Goal: Transaction & Acquisition: Purchase product/service

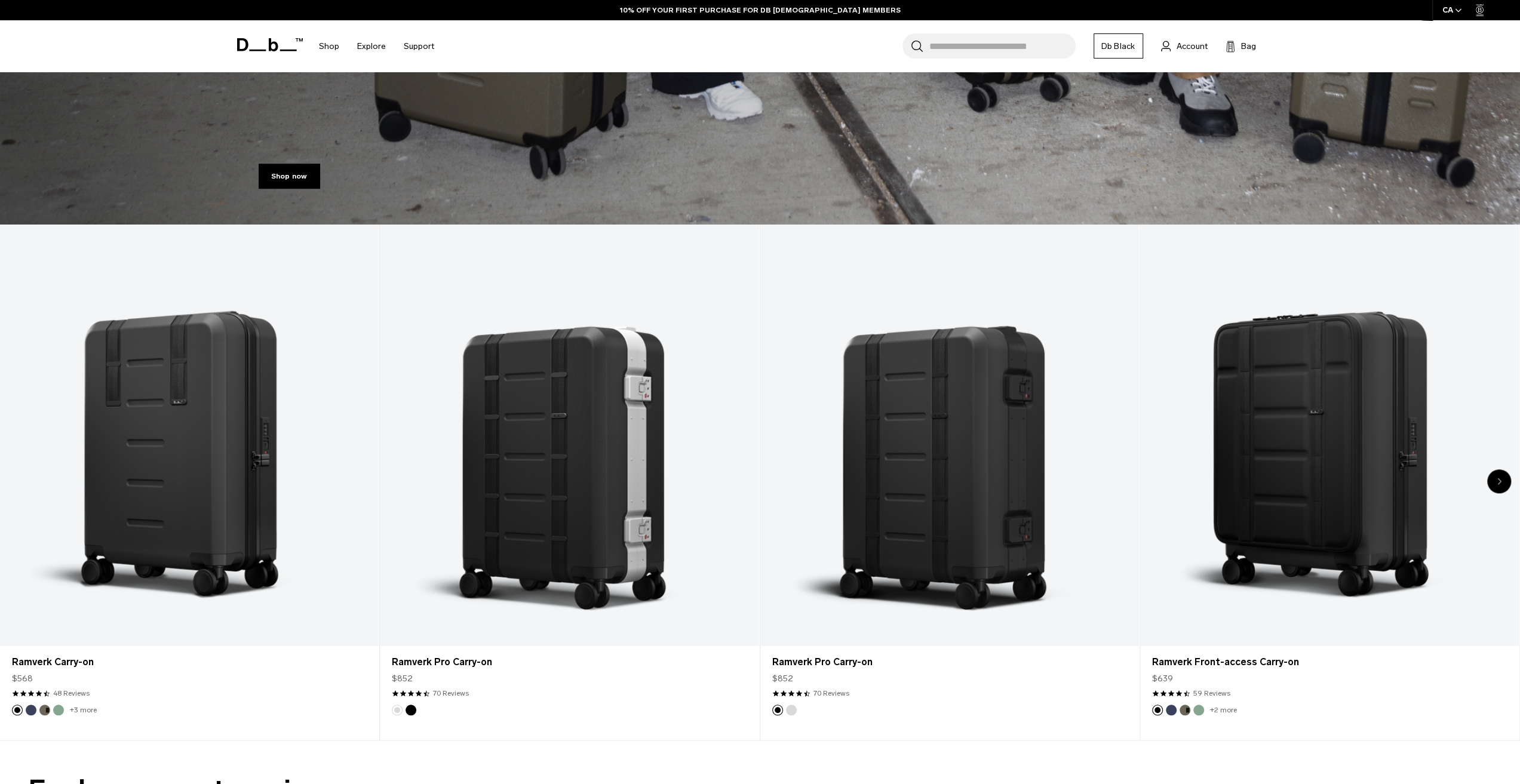
scroll to position [537, 0]
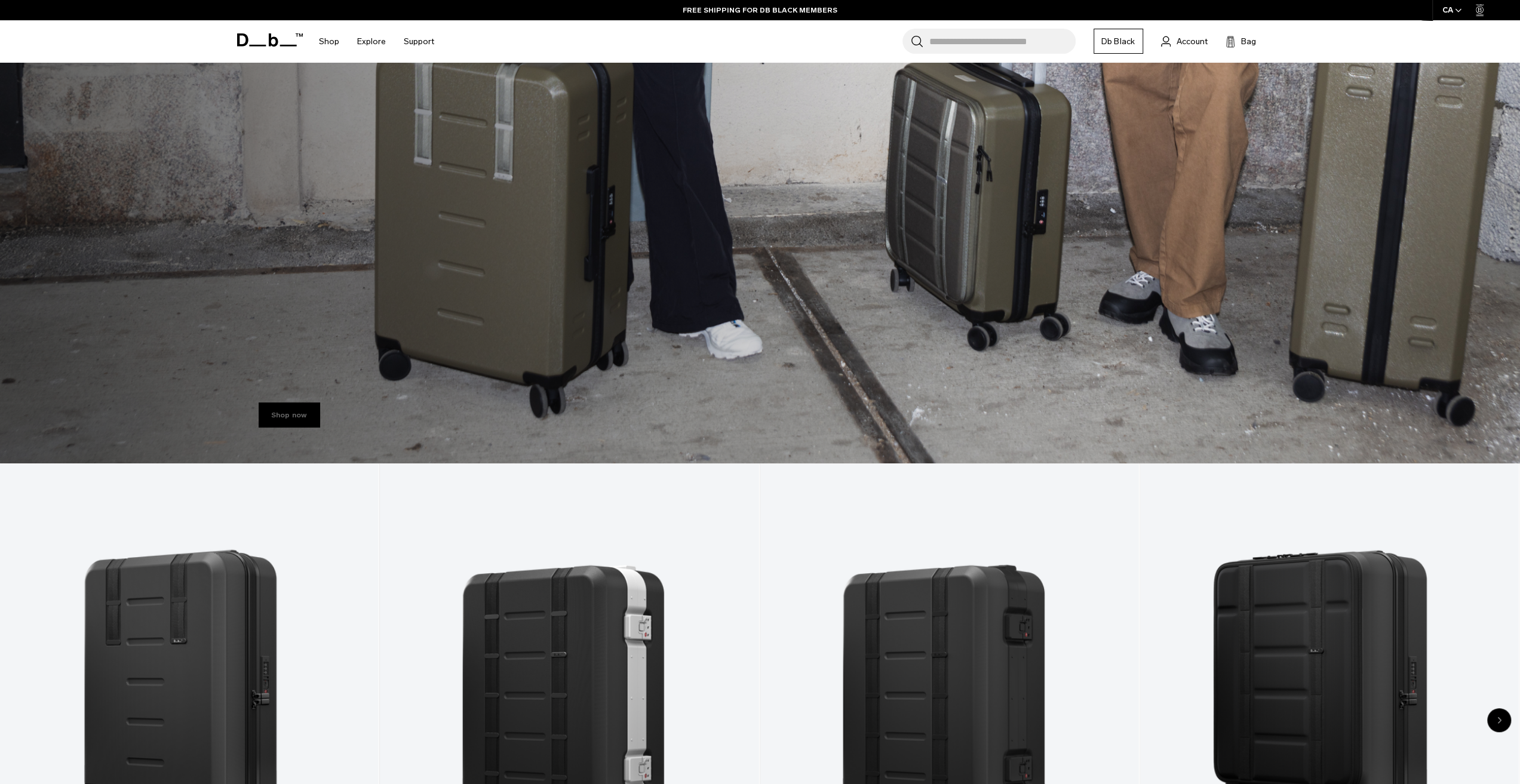
click at [289, 409] on link "Shop now" at bounding box center [289, 414] width 61 height 25
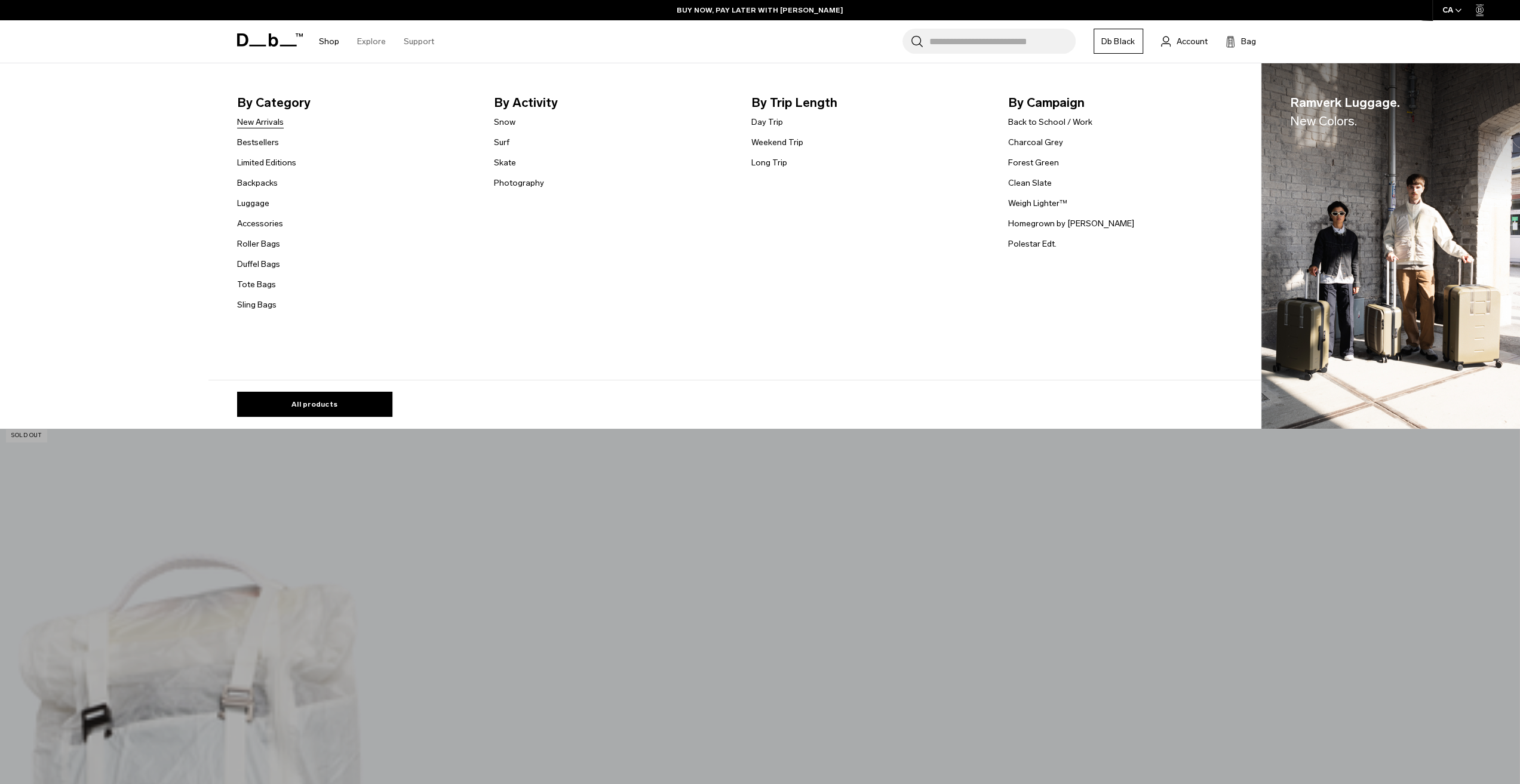
click at [272, 123] on link "New Arrivals" at bounding box center [260, 122] width 47 height 12
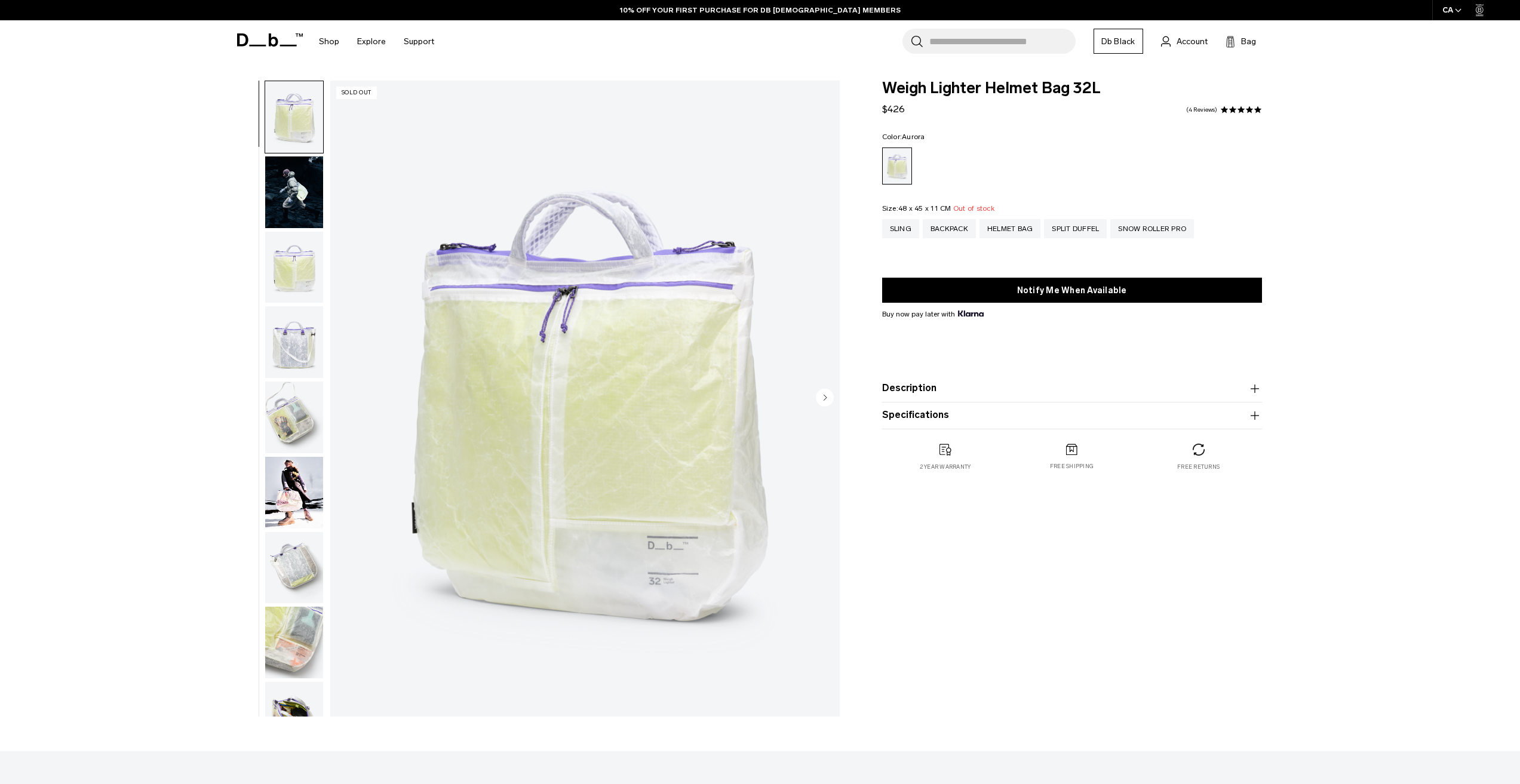
click at [302, 421] on img "button" at bounding box center [294, 417] width 58 height 72
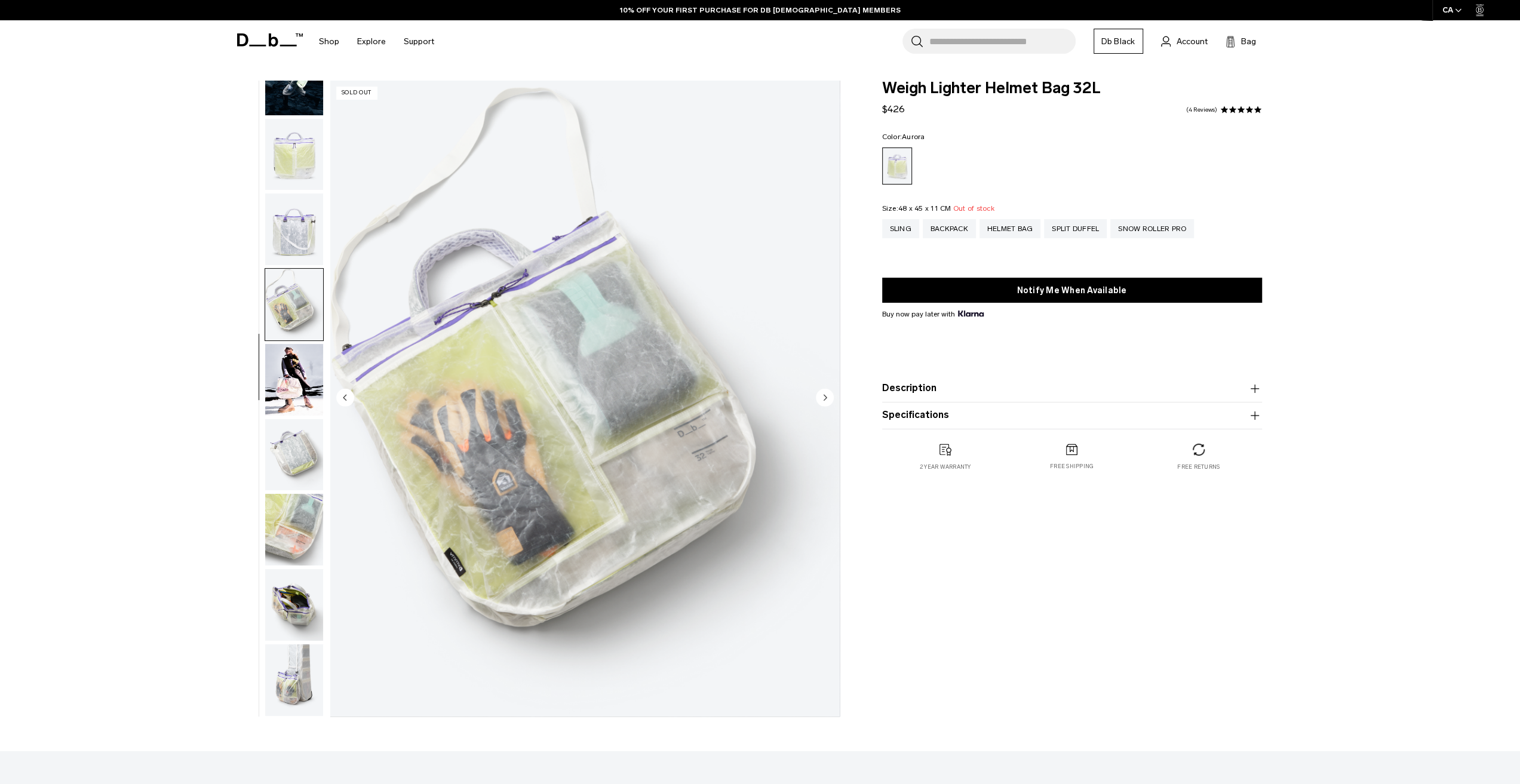
click at [293, 613] on img "button" at bounding box center [294, 605] width 58 height 72
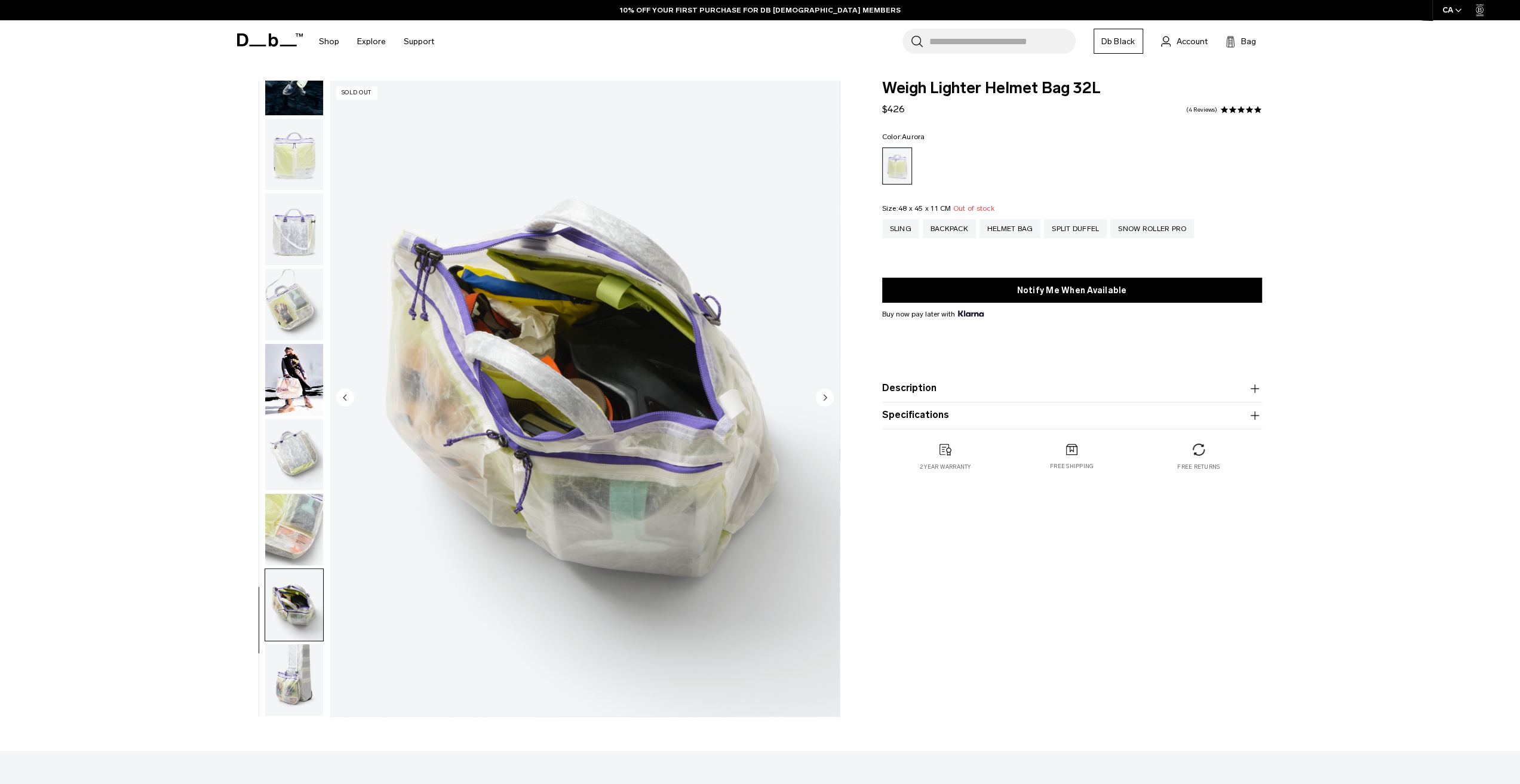
click at [279, 670] on img "button" at bounding box center [294, 680] width 58 height 72
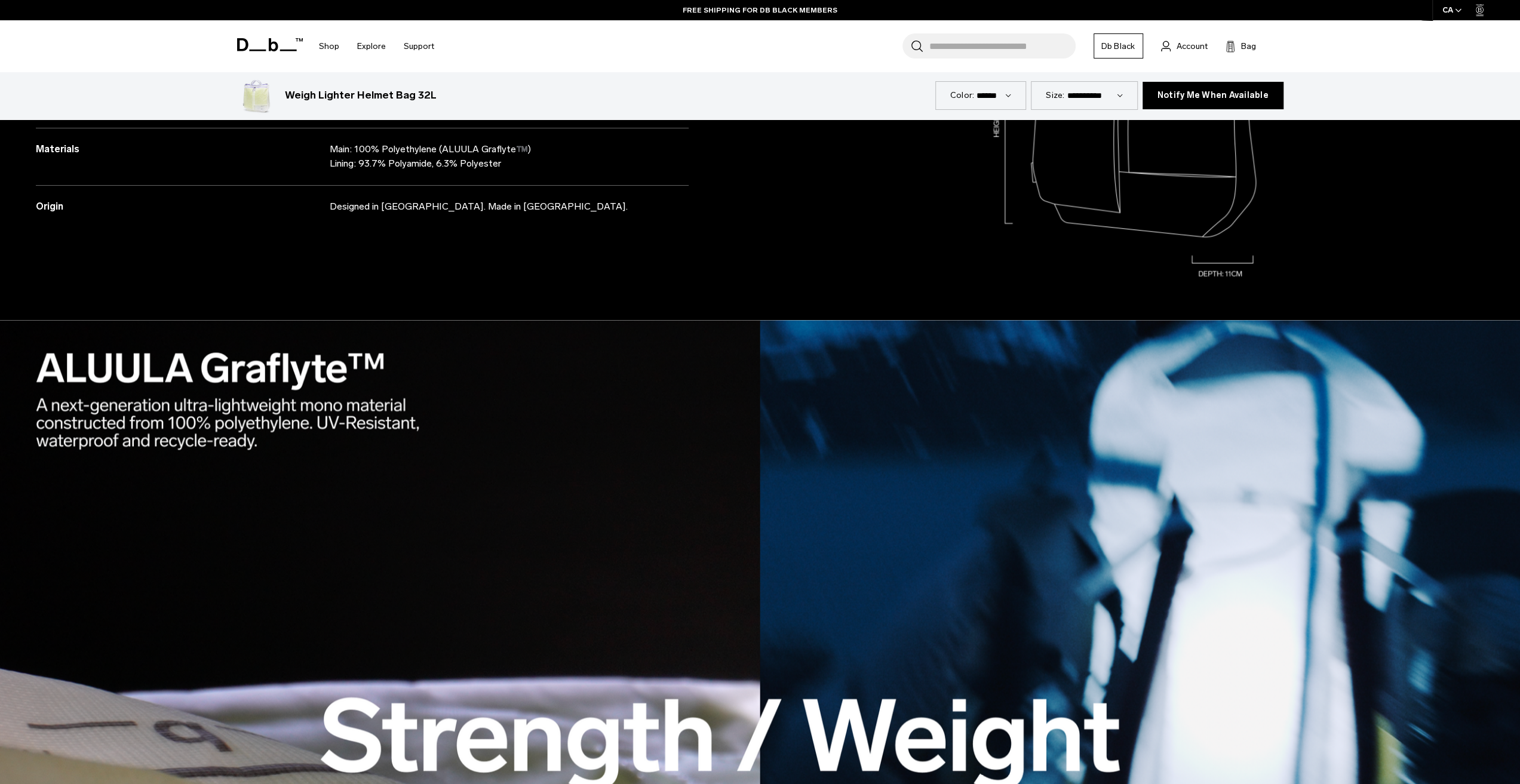
scroll to position [1791, 0]
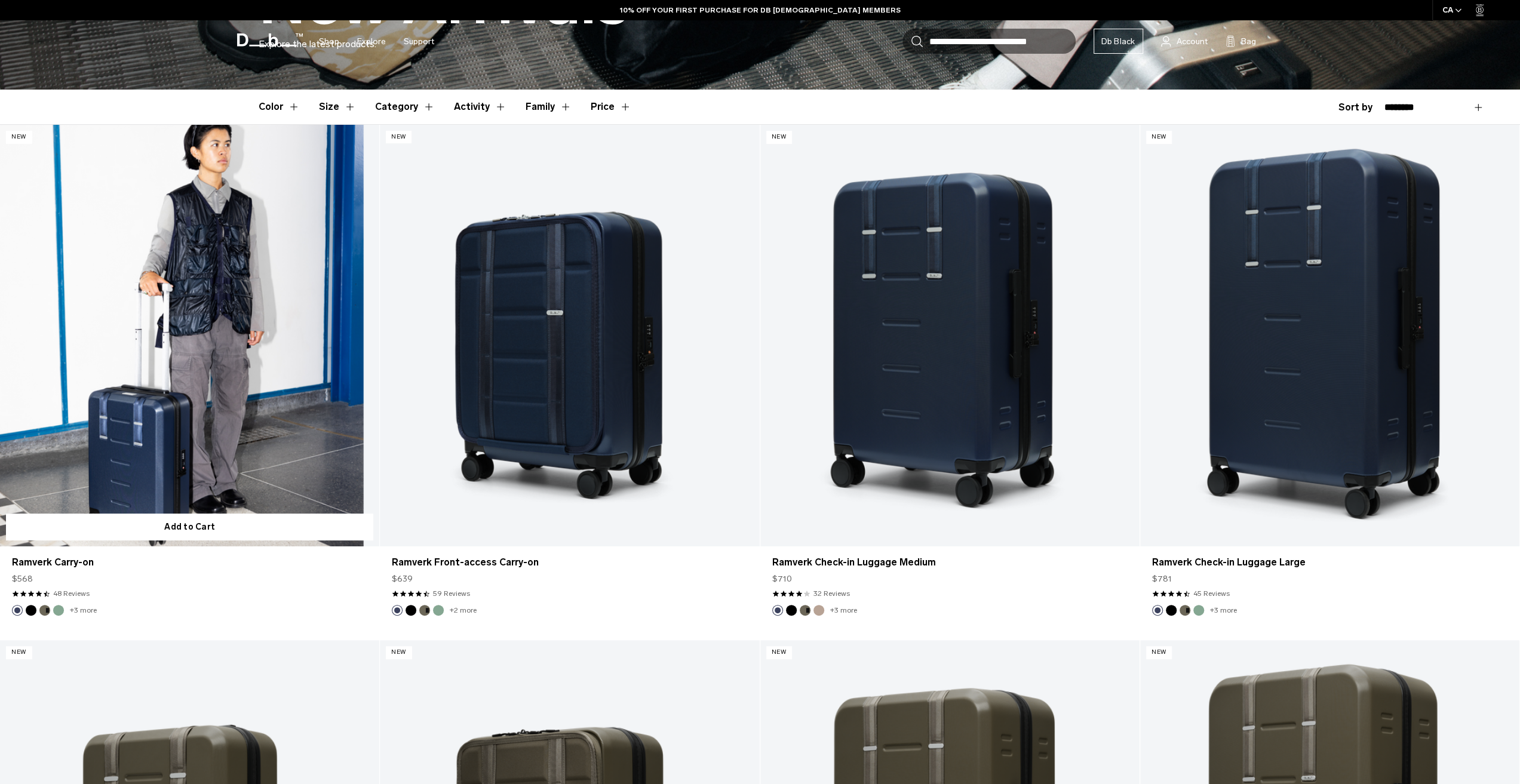
drag, startPoint x: 0, startPoint y: 0, endPoint x: 244, endPoint y: 418, distance: 484.0
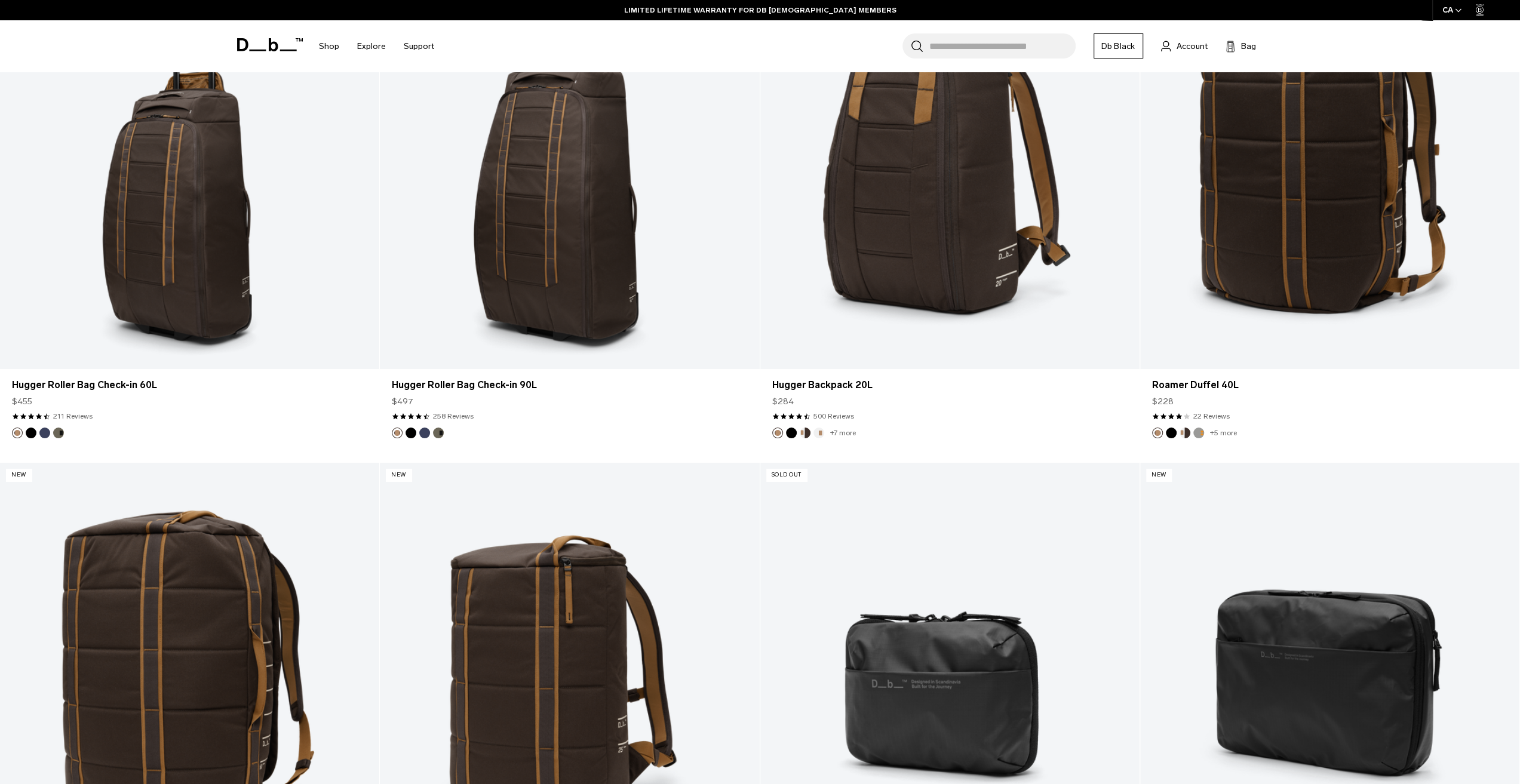
scroll to position [4955, 0]
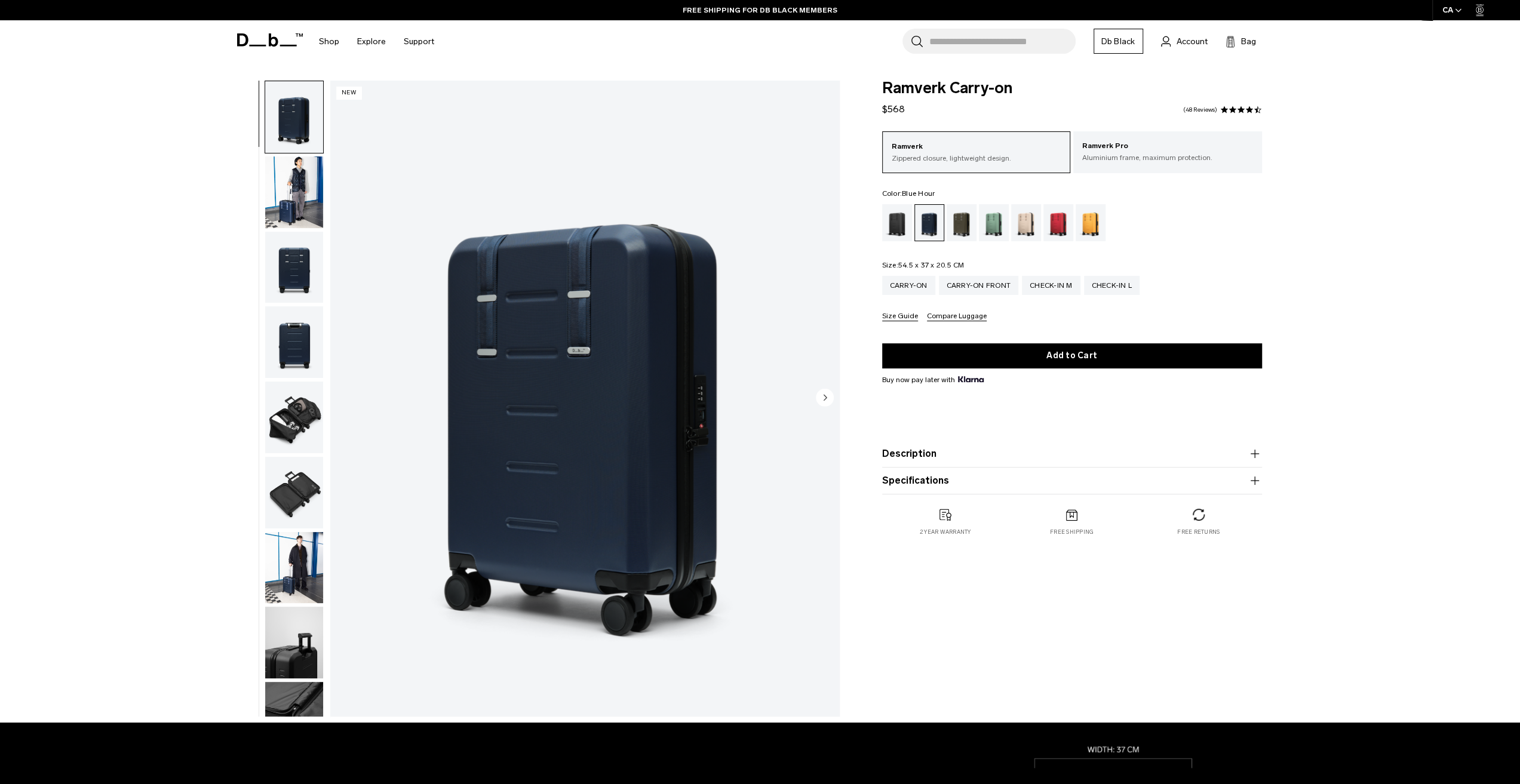
click at [954, 223] on div "Forest Green" at bounding box center [962, 223] width 31 height 37
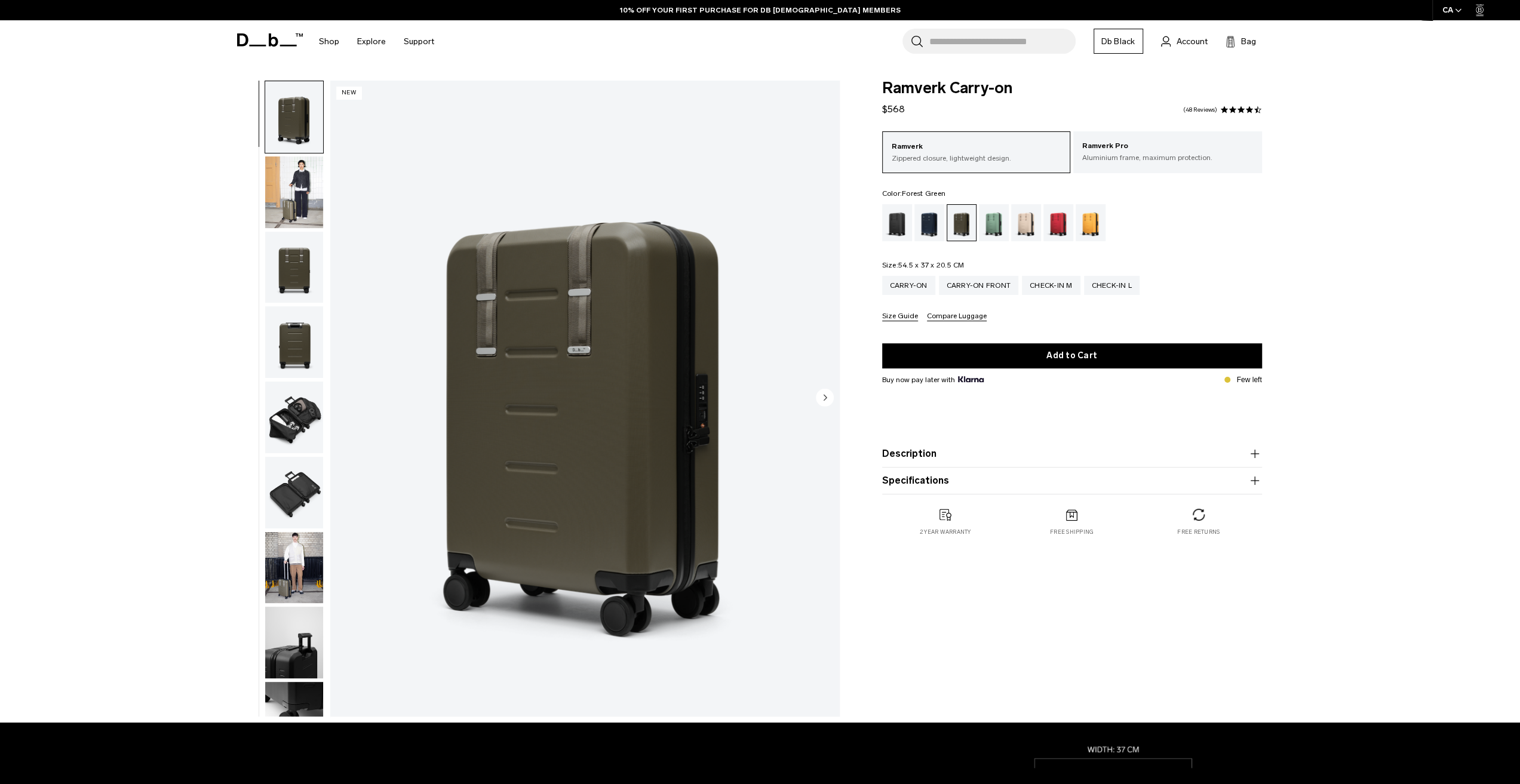
click at [290, 553] on img "button" at bounding box center [294, 567] width 58 height 72
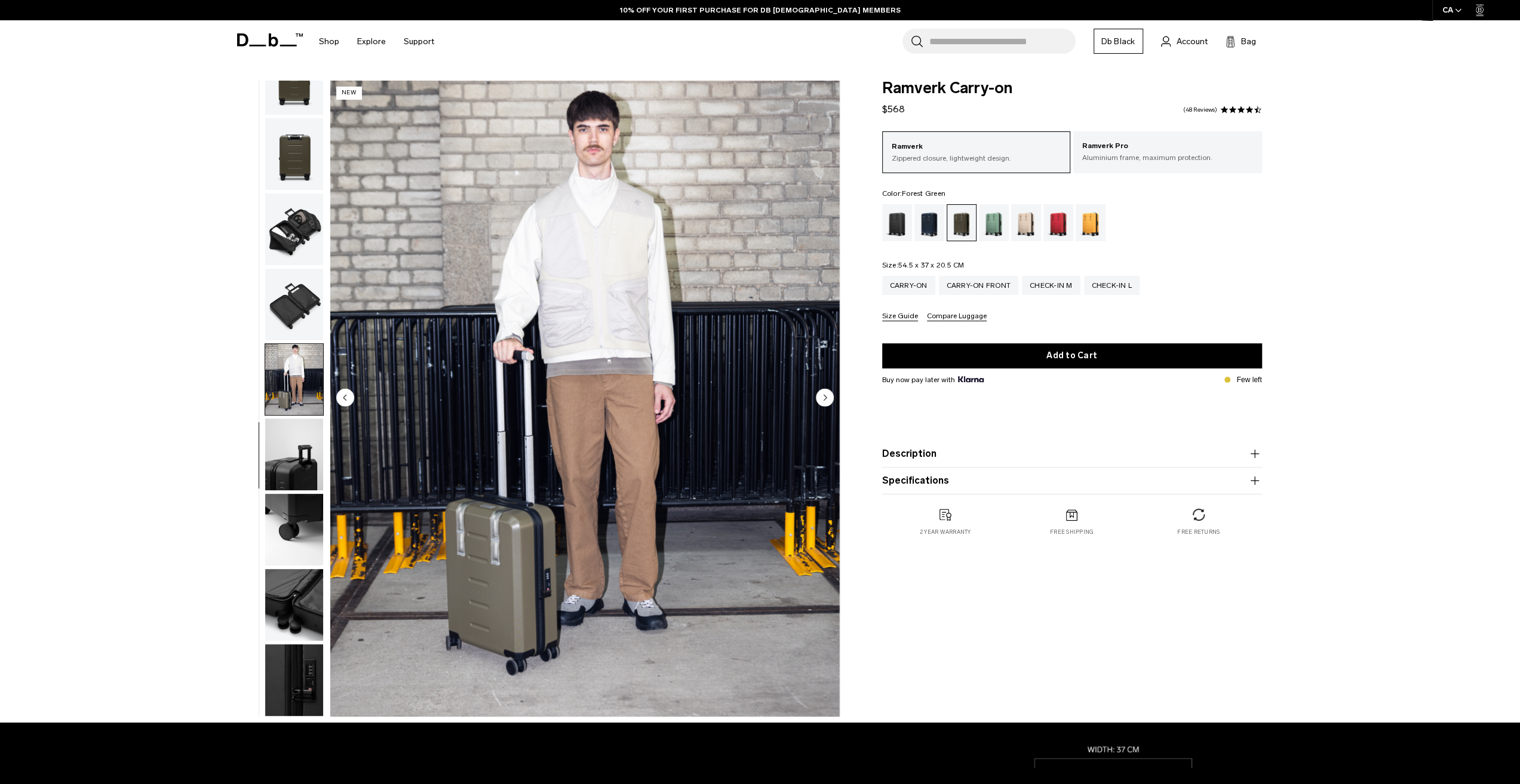
click at [275, 142] on img "button" at bounding box center [294, 154] width 58 height 72
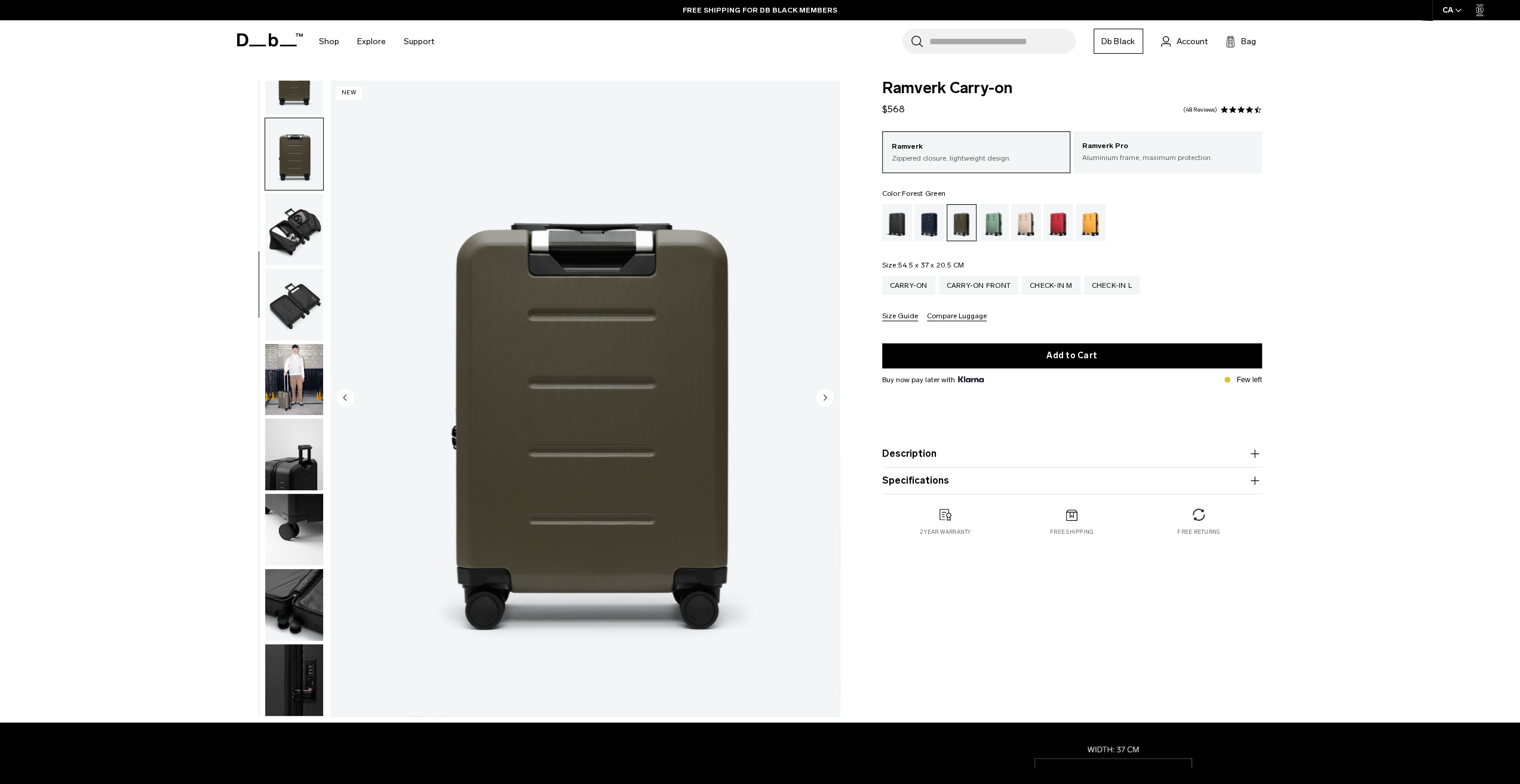
click at [1059, 273] on fieldset "Size: 54.5 x 37 x 20.5 CM Out of stock Carry-on Carry-on Front Check-in M Check…" at bounding box center [1072, 291] width 380 height 60
click at [1062, 277] on div "Check-in M" at bounding box center [1051, 285] width 58 height 19
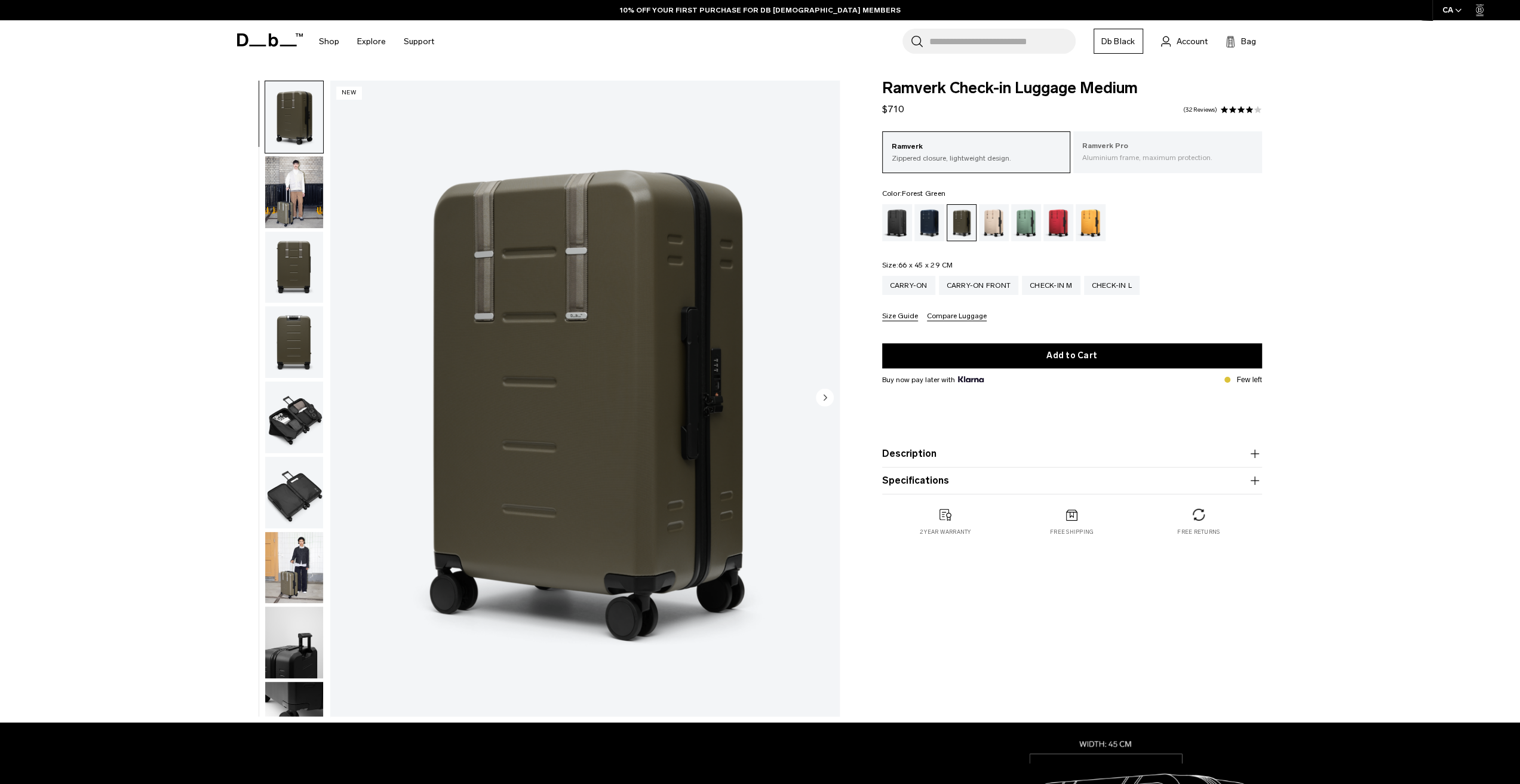
click at [1159, 151] on p "Ramverk Pro" at bounding box center [1167, 146] width 171 height 12
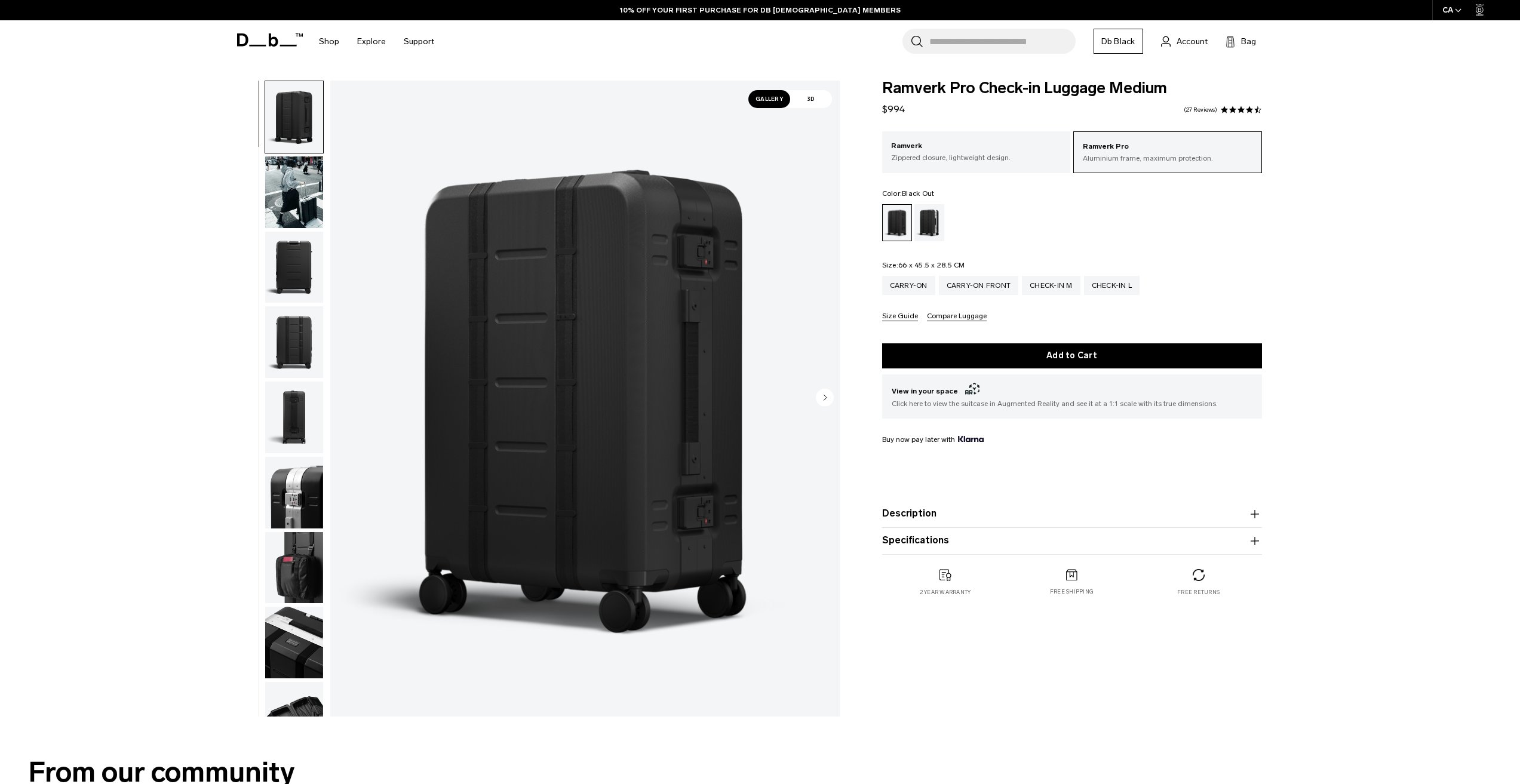
click at [983, 158] on p "Zippered closure, lightweight design." at bounding box center [976, 158] width 171 height 11
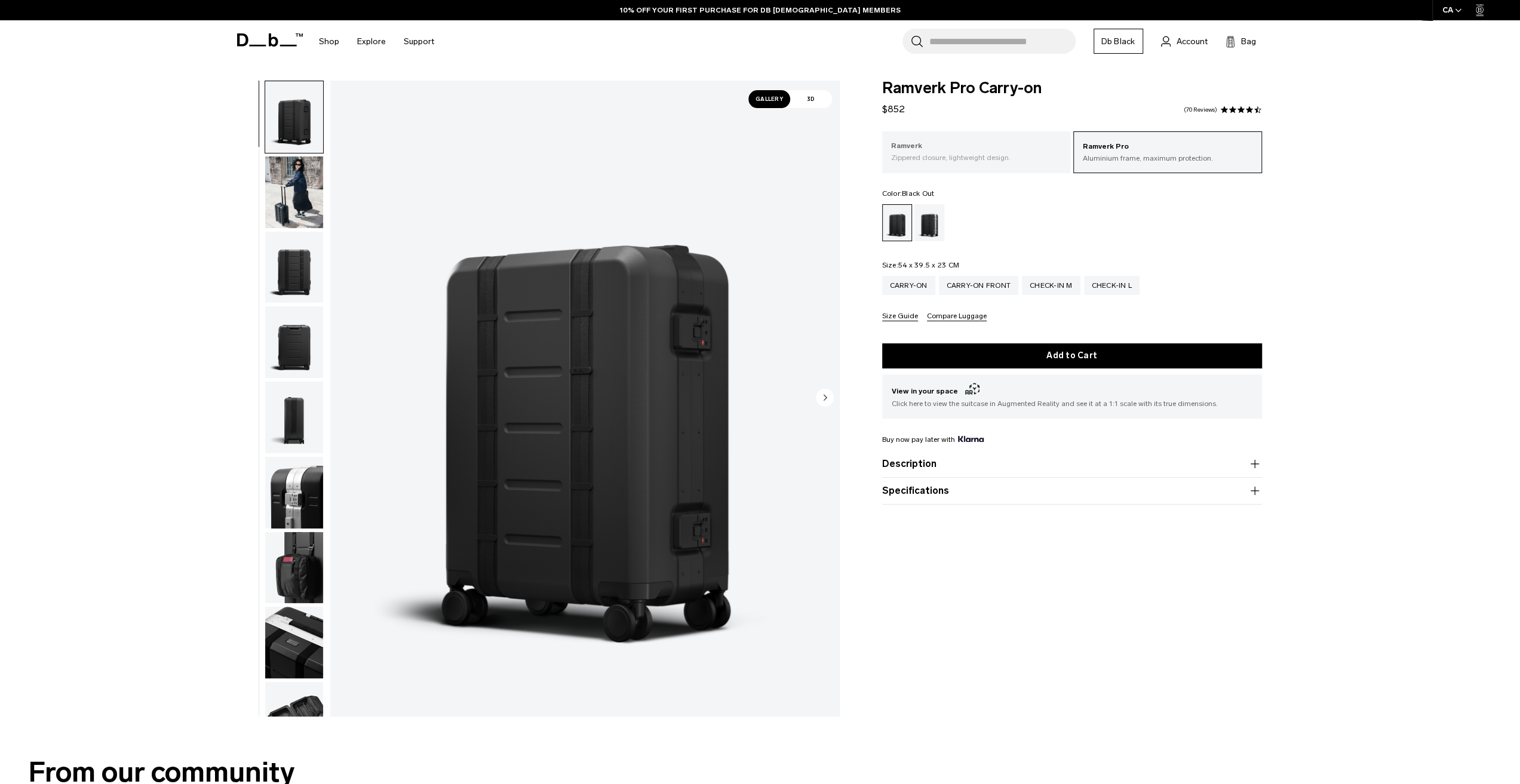
click at [964, 160] on p "Zippered closure, lightweight design." at bounding box center [976, 158] width 171 height 11
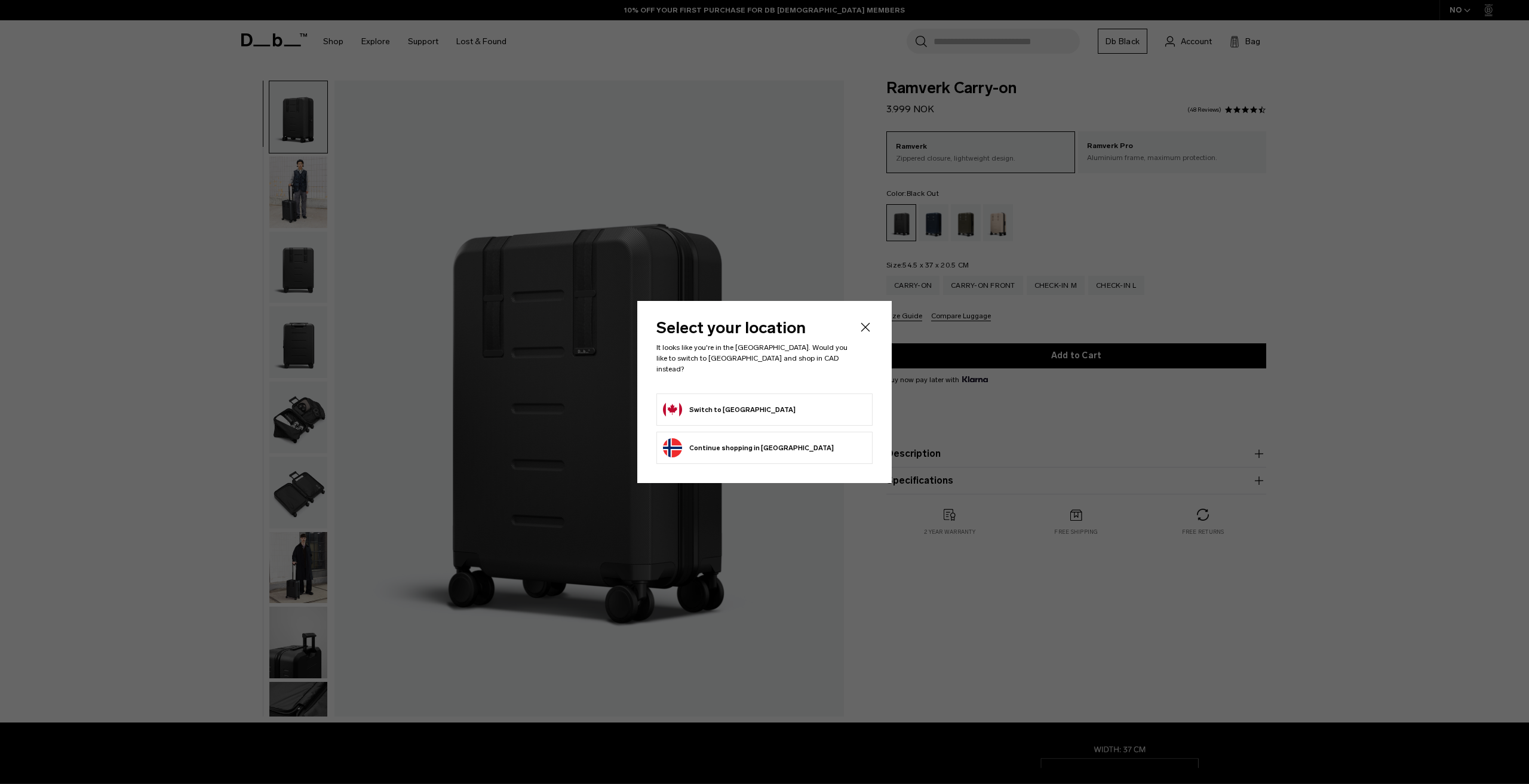
click at [729, 404] on button "Switch to Canada" at bounding box center [729, 409] width 133 height 19
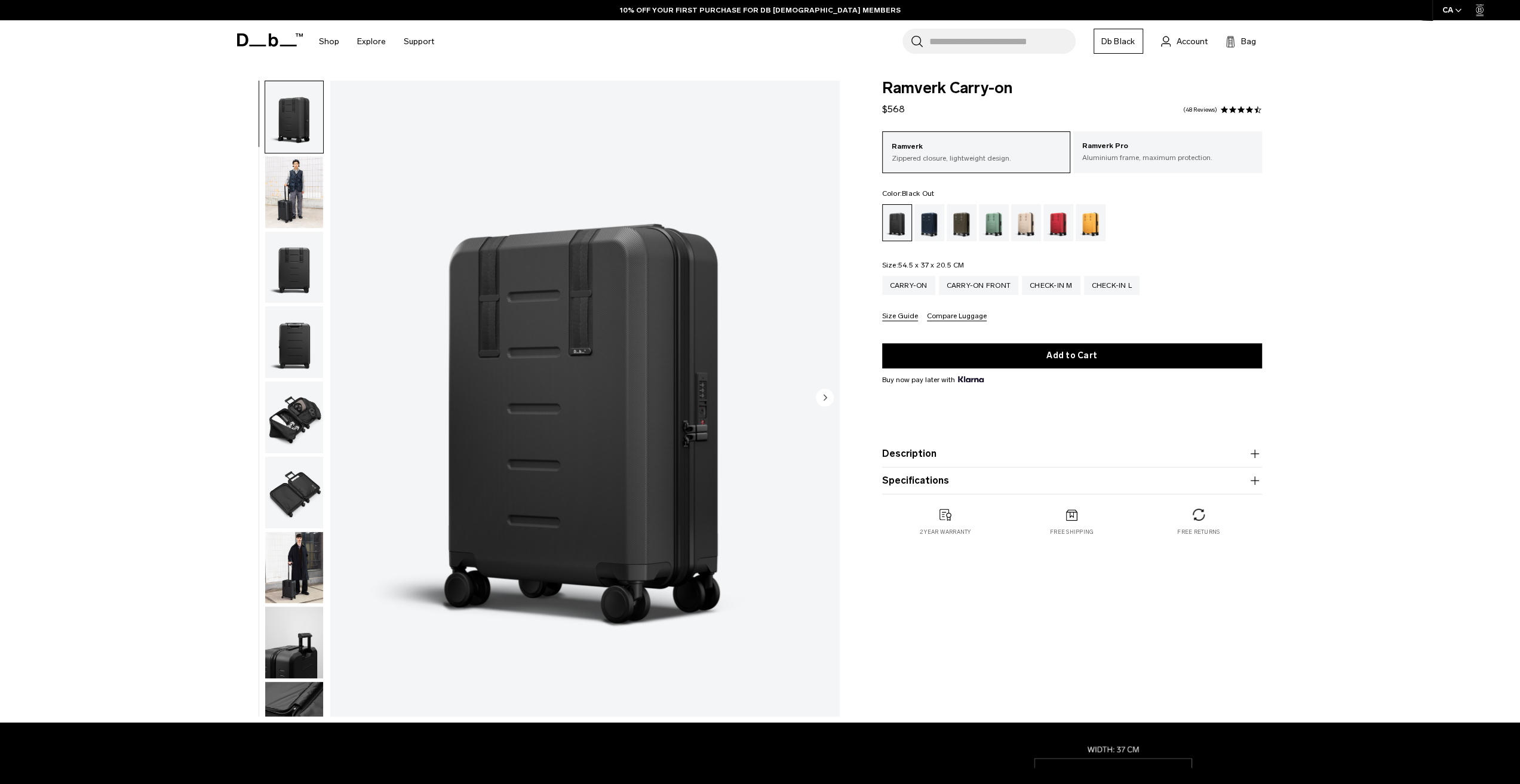
click at [828, 396] on circle "Next slide" at bounding box center [824, 397] width 18 height 18
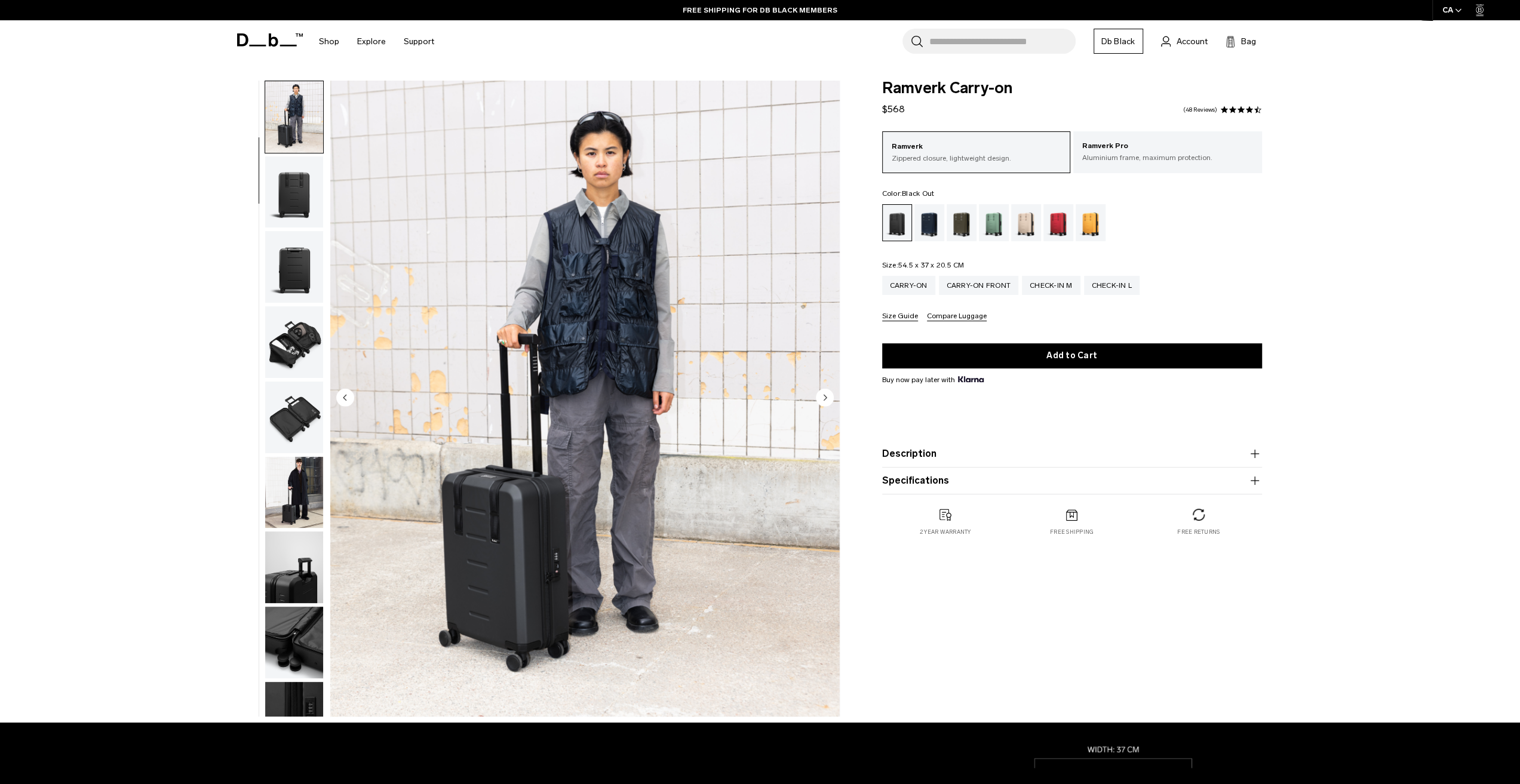
click at [829, 396] on circle "Next slide" at bounding box center [824, 397] width 18 height 18
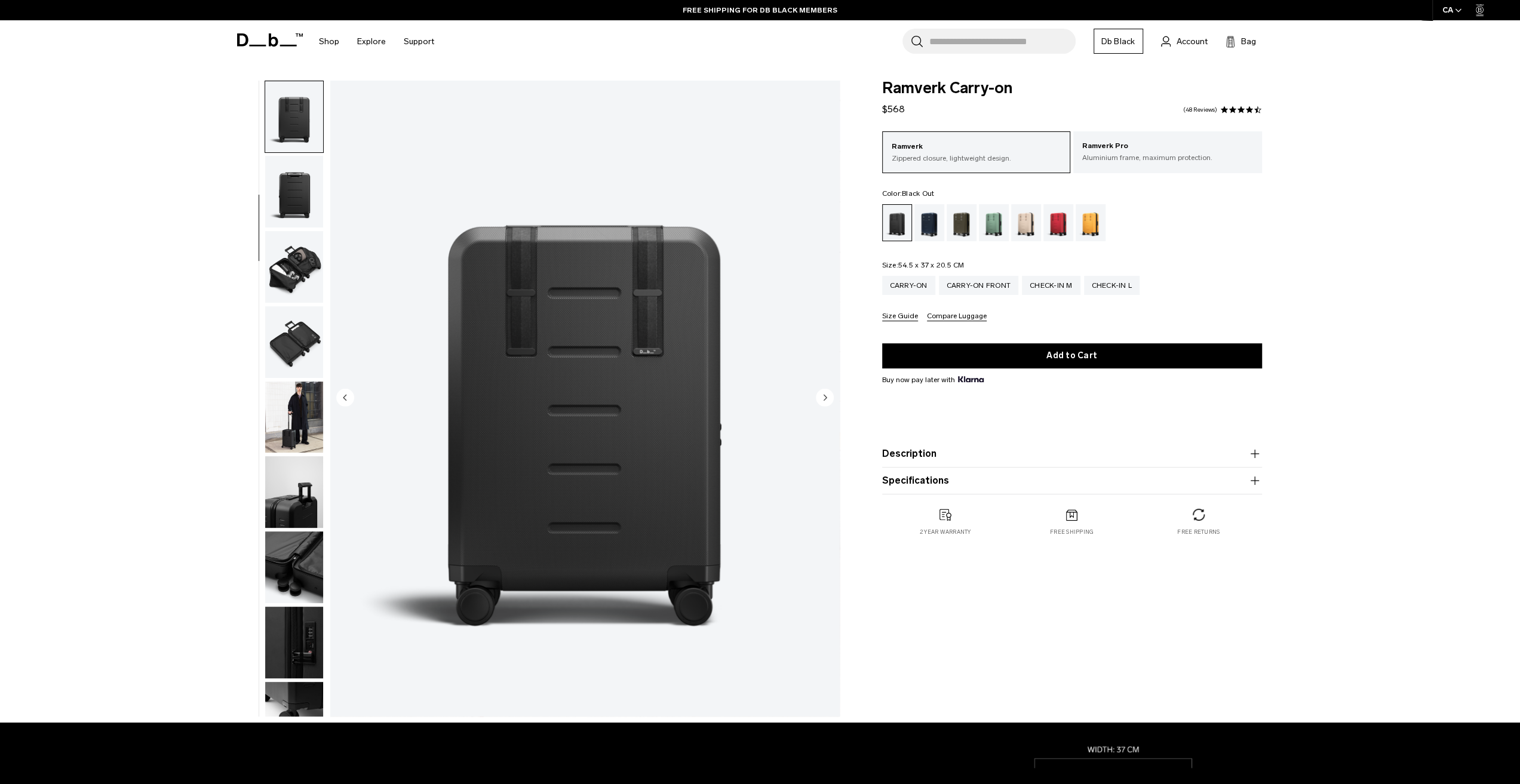
click at [829, 396] on circle "Next slide" at bounding box center [824, 397] width 18 height 18
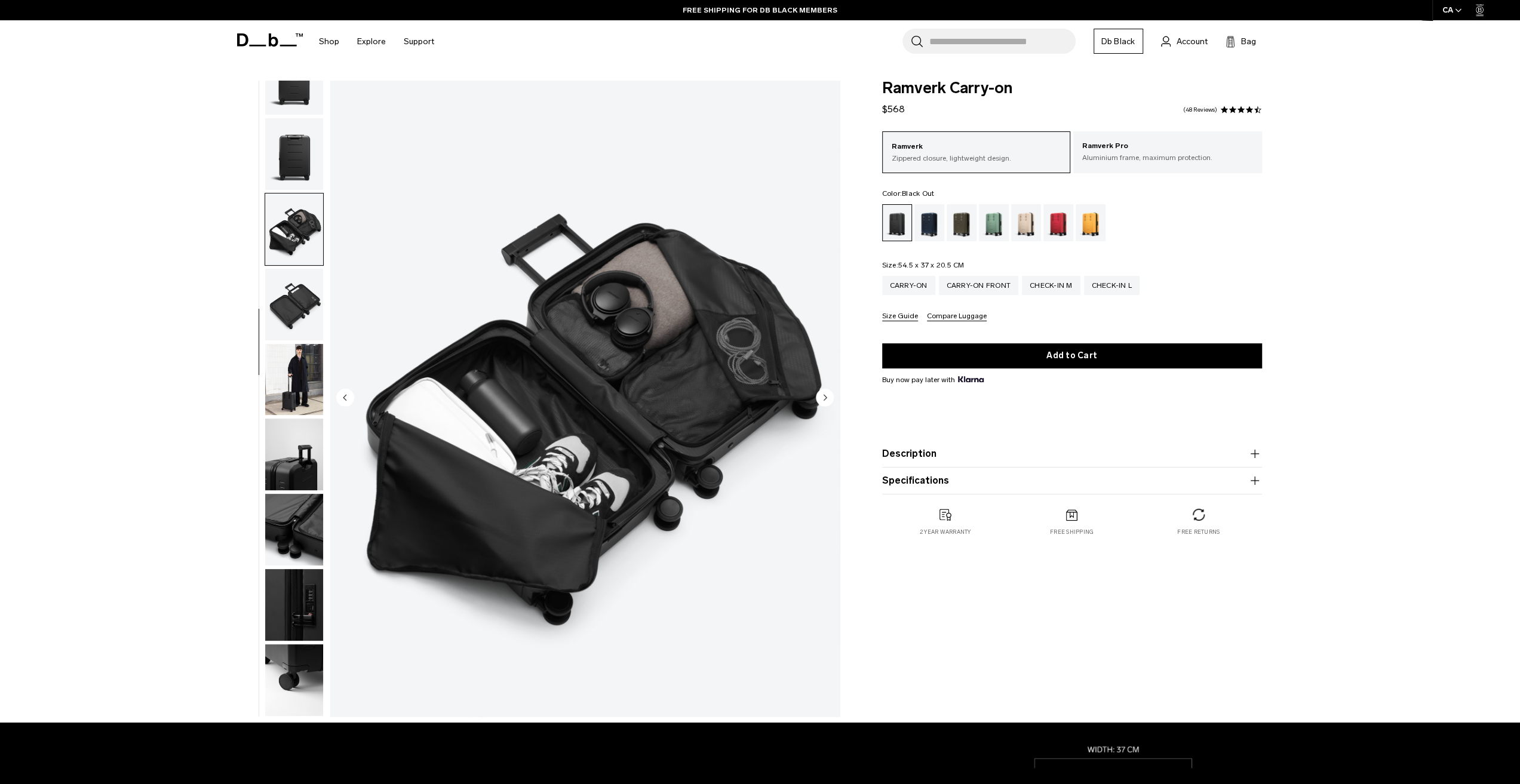
click at [829, 396] on circle "Next slide" at bounding box center [824, 397] width 18 height 18
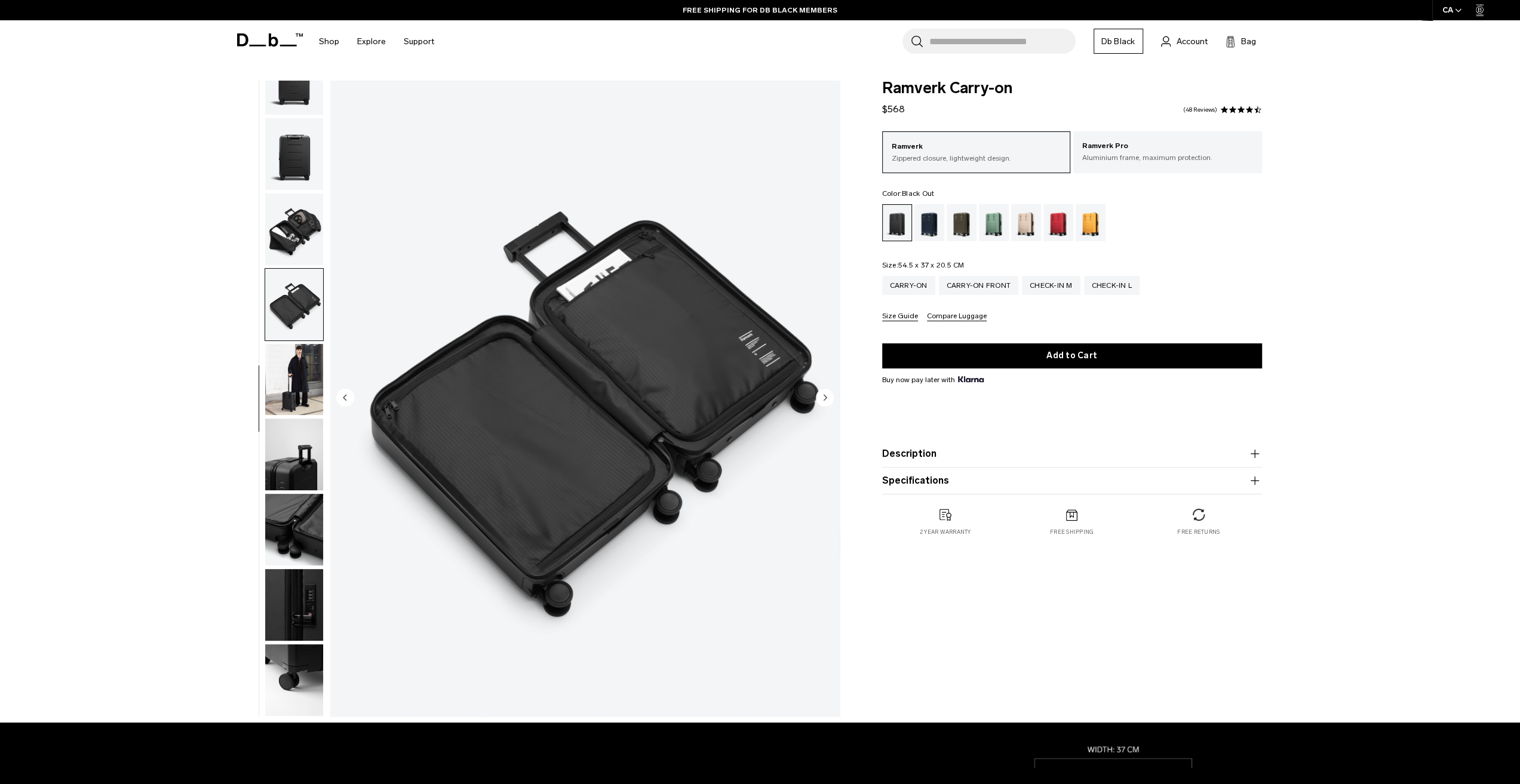
click at [829, 396] on circle "Next slide" at bounding box center [824, 397] width 18 height 18
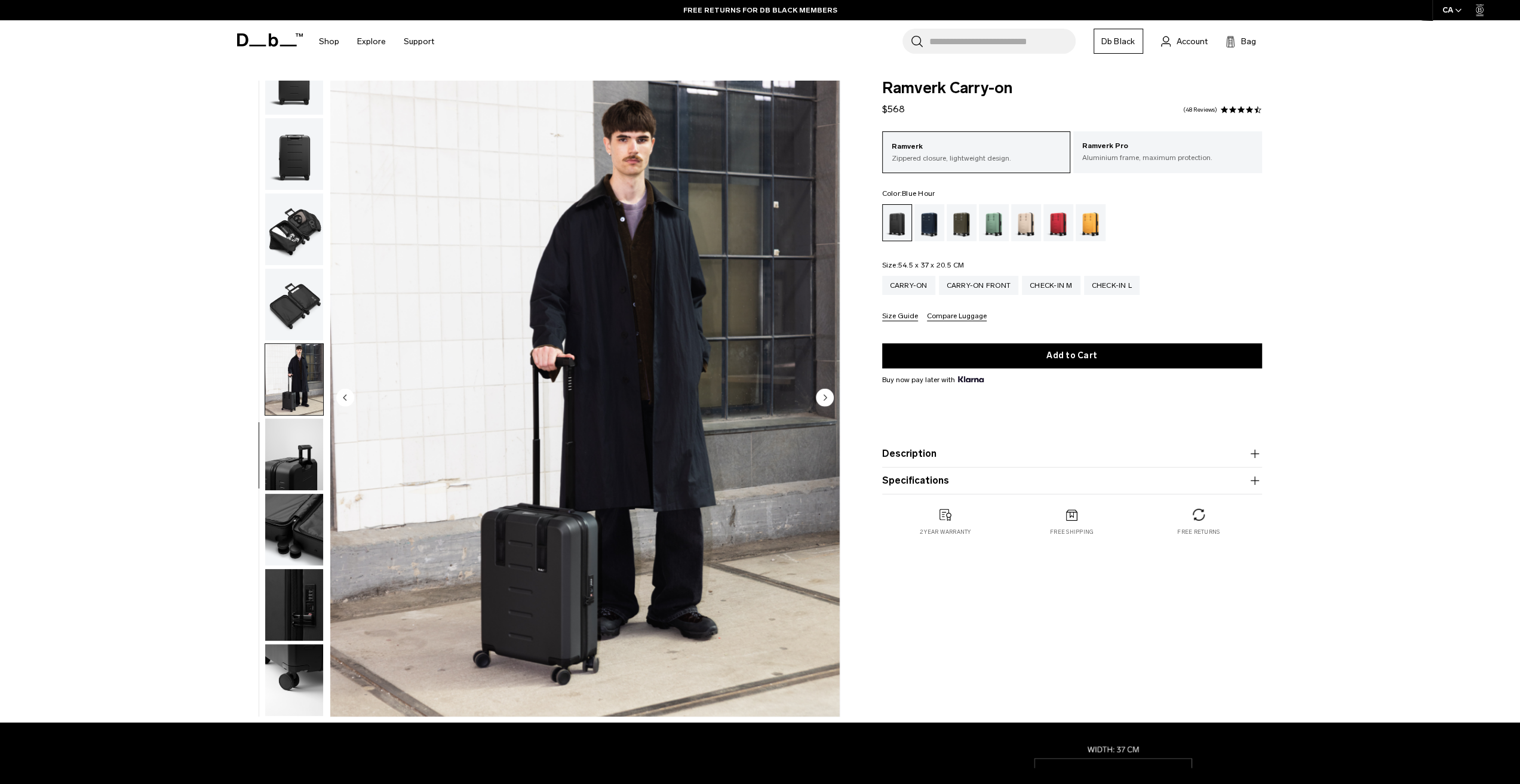
click at [930, 220] on div "Blue Hour" at bounding box center [930, 223] width 31 height 37
